Goal: Navigation & Orientation: Understand site structure

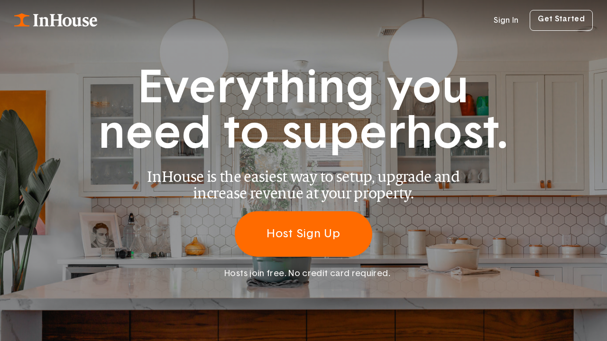
scroll to position [0, 10]
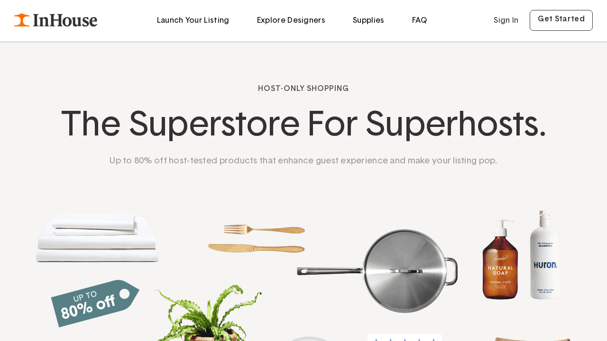
scroll to position [0, 15]
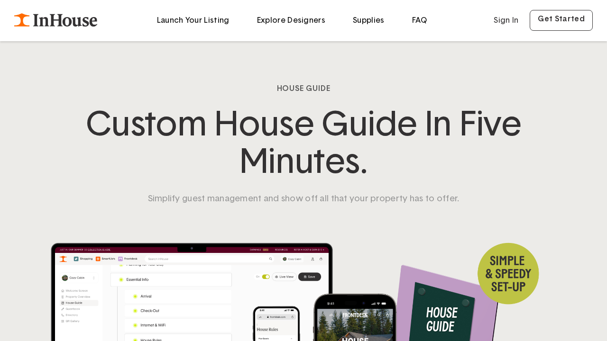
scroll to position [0, 17]
